Goal: Task Accomplishment & Management: Manage account settings

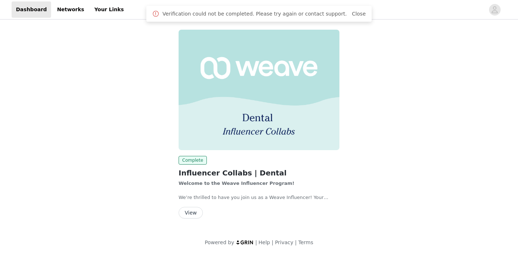
click at [189, 209] on button "View" at bounding box center [191, 213] width 24 height 12
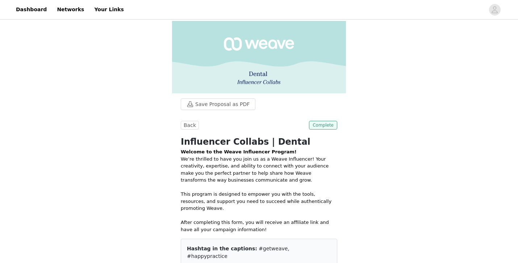
click at [325, 123] on span "Complete" at bounding box center [323, 125] width 28 height 9
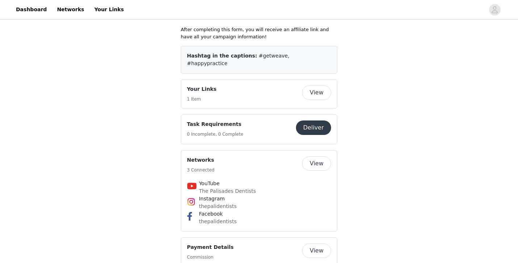
scroll to position [193, 0]
click at [233, 150] on div "Networks 3 Connected View YouTube The Palisades Dentists Instagram thepalidenti…" at bounding box center [259, 191] width 157 height 82
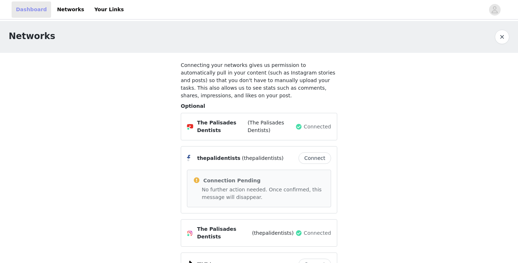
click at [45, 11] on link "Dashboard" at bounding box center [31, 9] width 39 height 16
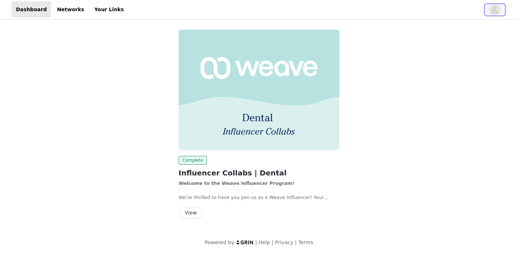
click at [488, 9] on button "button" at bounding box center [495, 10] width 20 height 12
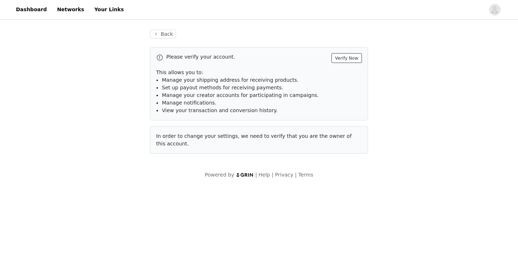
click at [357, 57] on button "Verify Now" at bounding box center [347, 58] width 30 height 10
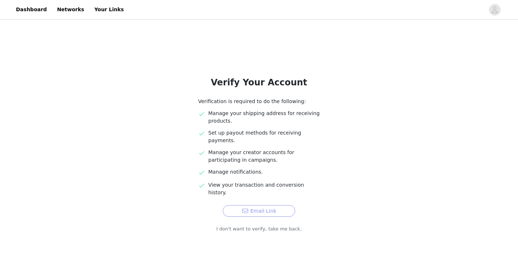
scroll to position [4, 0]
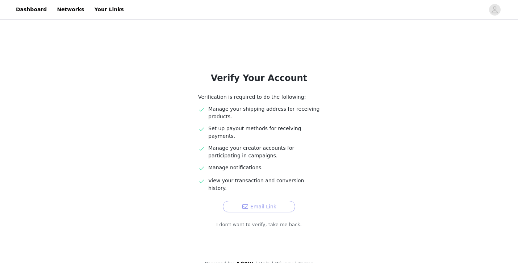
click at [283, 201] on button "Email Link" at bounding box center [259, 207] width 72 height 12
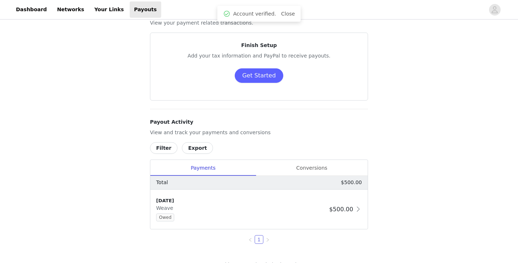
scroll to position [27, 0]
click at [245, 75] on button "Get Started" at bounding box center [259, 75] width 49 height 14
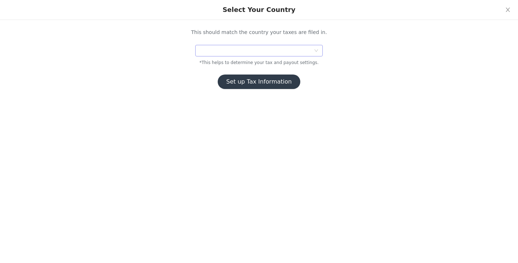
click at [263, 52] on div at bounding box center [257, 50] width 114 height 11
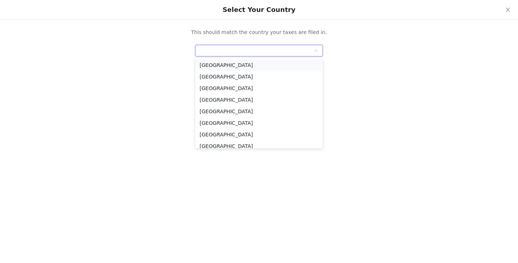
click at [261, 69] on li "United States" at bounding box center [259, 65] width 128 height 12
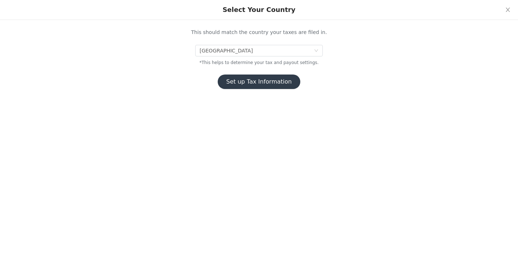
click at [257, 81] on button "Set up Tax Information" at bounding box center [259, 82] width 83 height 14
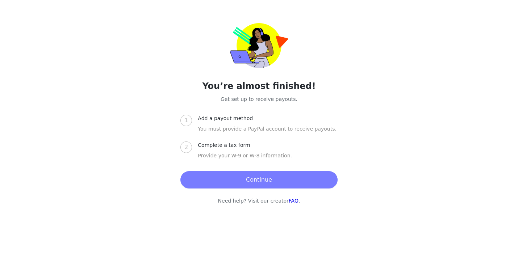
click at [238, 183] on button "Continue" at bounding box center [258, 179] width 157 height 17
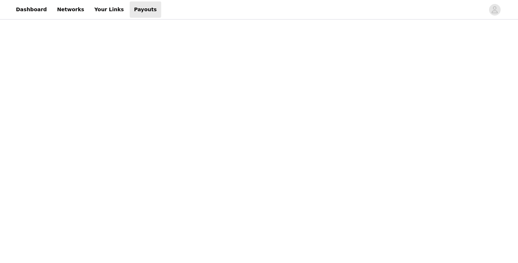
scroll to position [98, 0]
click at [384, 140] on div "Payouts View your payment related transactions. Payout Activity View and track …" at bounding box center [259, 207] width 518 height 569
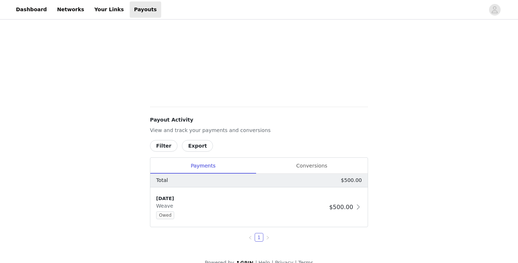
scroll to position [205, 0]
